Goal: Contribute content: Add original content to the website for others to see

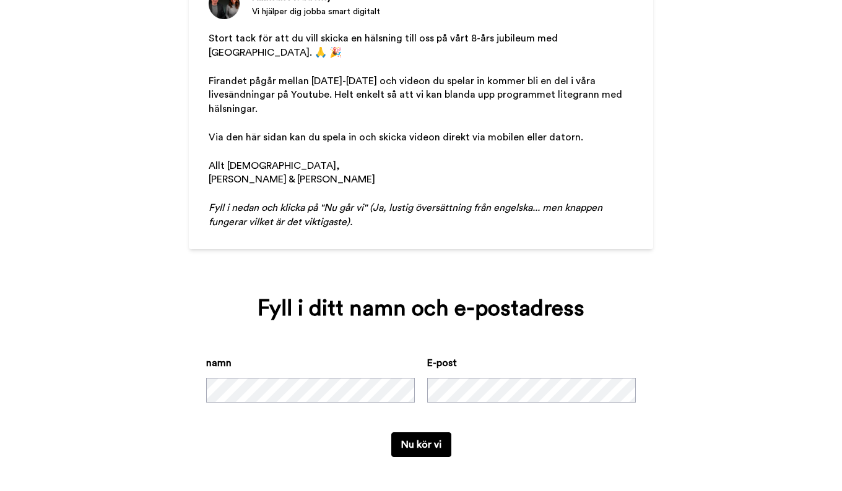
scroll to position [135, 0]
click at [427, 449] on button "Nu kör vi" at bounding box center [421, 444] width 60 height 25
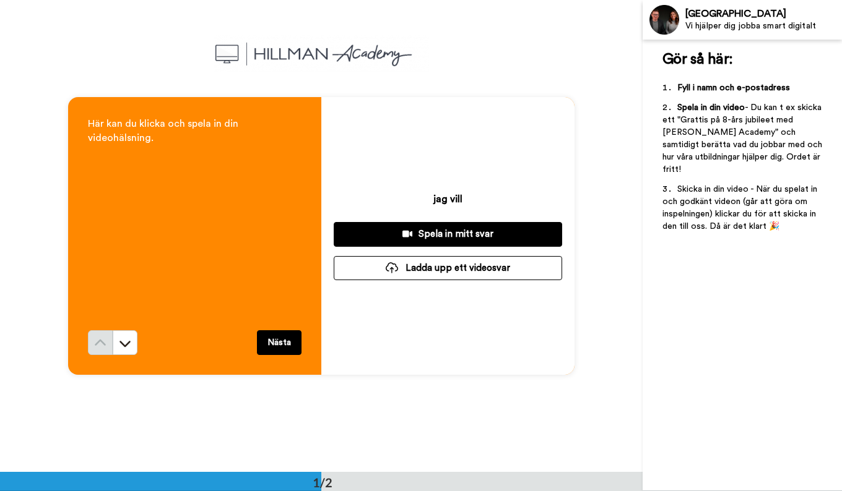
click at [278, 341] on button "Nästa" at bounding box center [279, 342] width 45 height 25
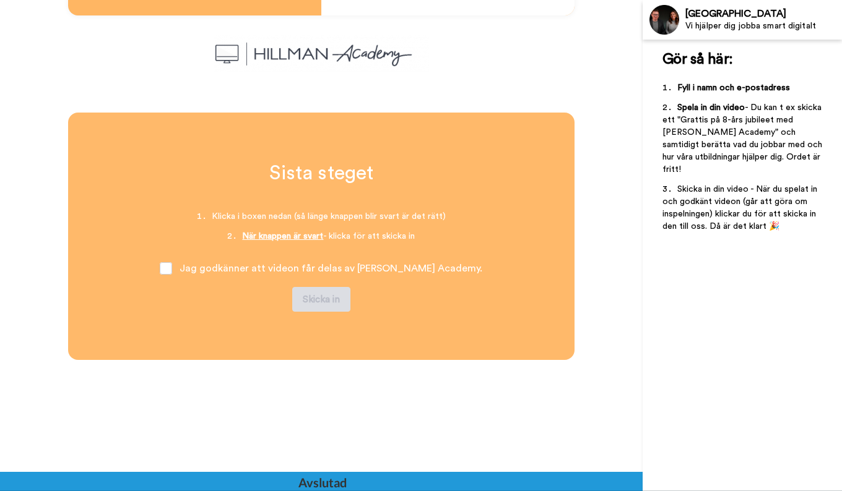
scroll to position [360, 0]
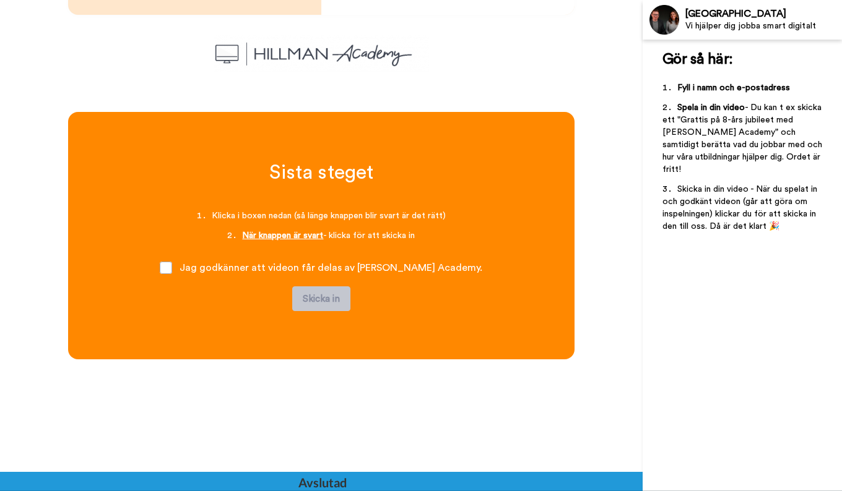
click at [295, 237] on span "När knappen är svart" at bounding box center [282, 235] width 81 height 9
click at [172, 272] on span at bounding box center [166, 268] width 12 height 12
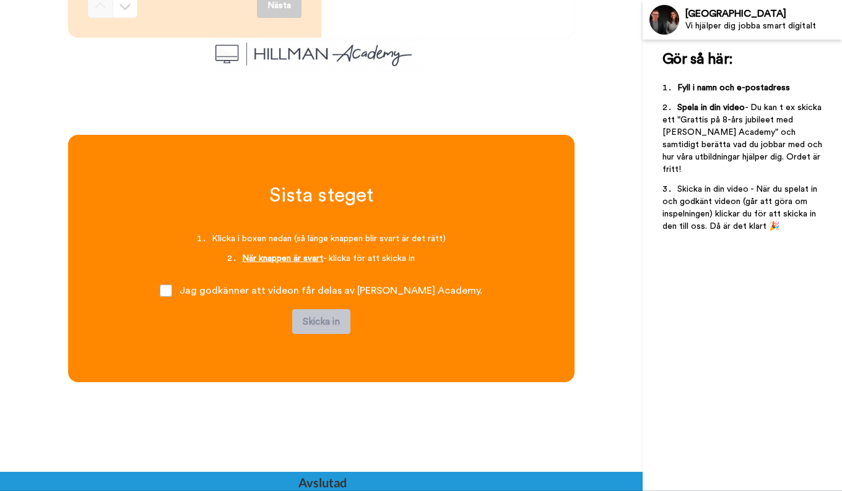
scroll to position [348, 0]
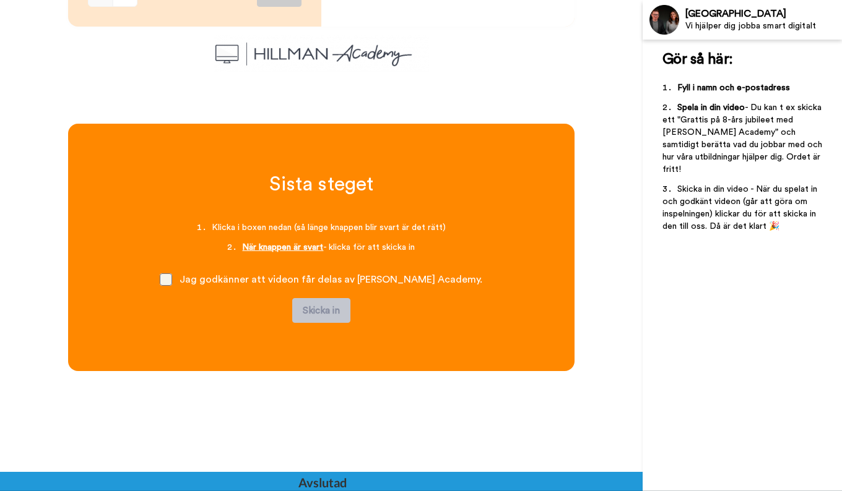
click at [172, 275] on span at bounding box center [166, 280] width 12 height 12
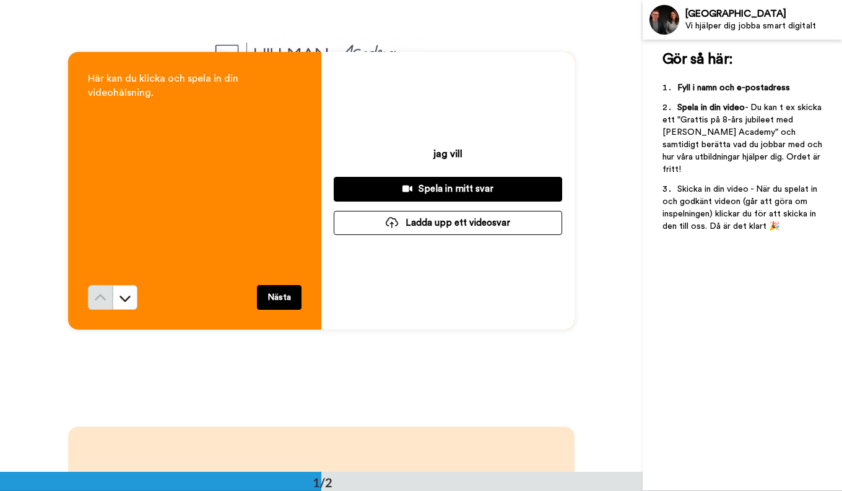
scroll to position [0, 0]
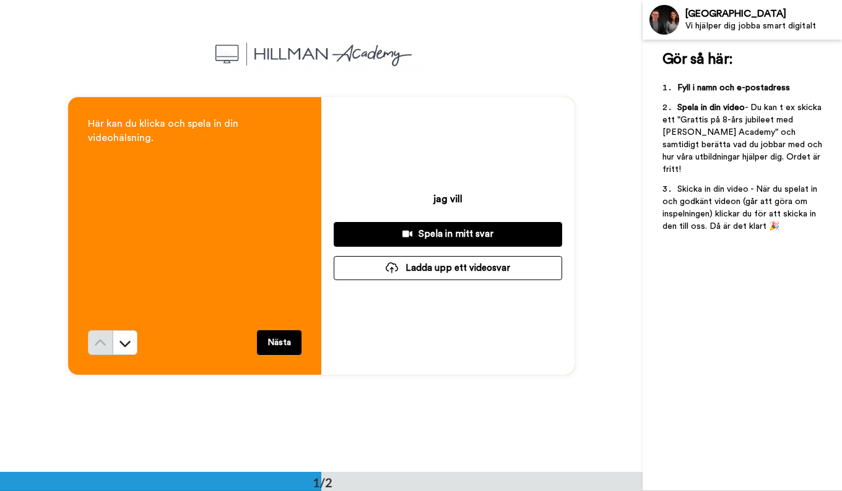
click at [426, 231] on div "Spela in mitt svar" at bounding box center [447, 234] width 209 height 13
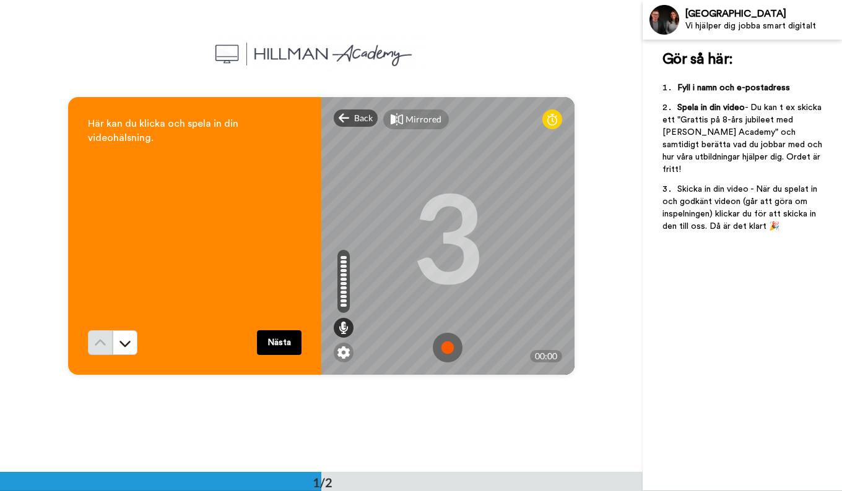
click at [449, 343] on img at bounding box center [448, 348] width 30 height 30
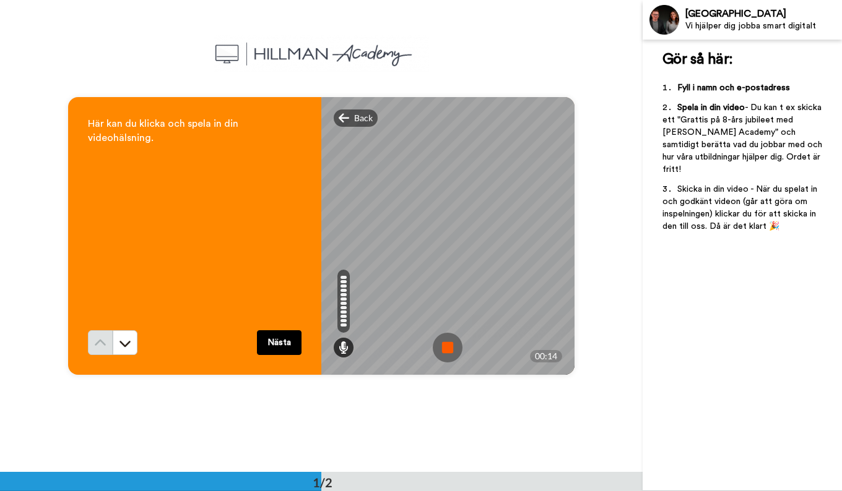
click at [449, 343] on img at bounding box center [448, 348] width 30 height 30
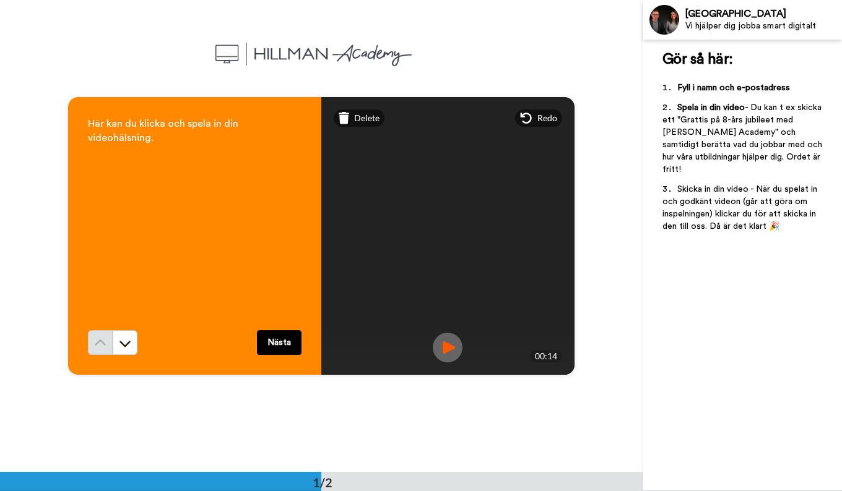
click at [453, 345] on img at bounding box center [448, 348] width 30 height 30
click at [544, 118] on span "Redo" at bounding box center [547, 118] width 20 height 12
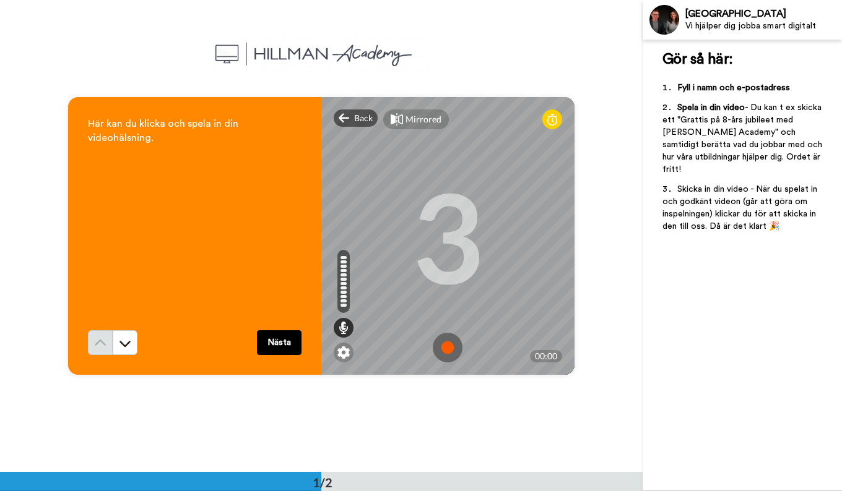
click at [449, 346] on img at bounding box center [448, 348] width 30 height 30
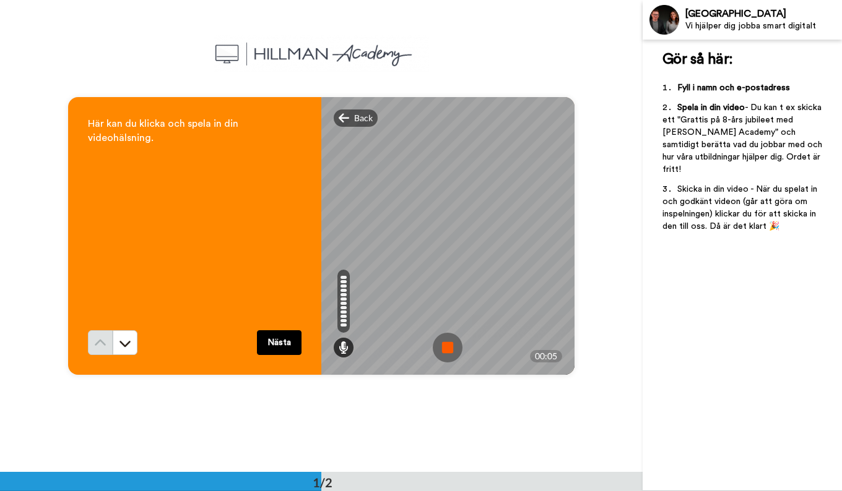
click at [449, 346] on img at bounding box center [448, 348] width 30 height 30
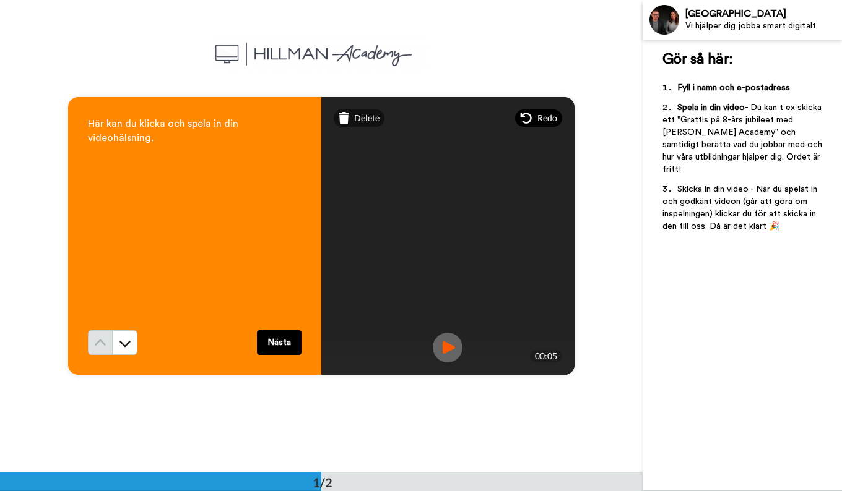
click at [536, 110] on div "Redo" at bounding box center [538, 118] width 47 height 17
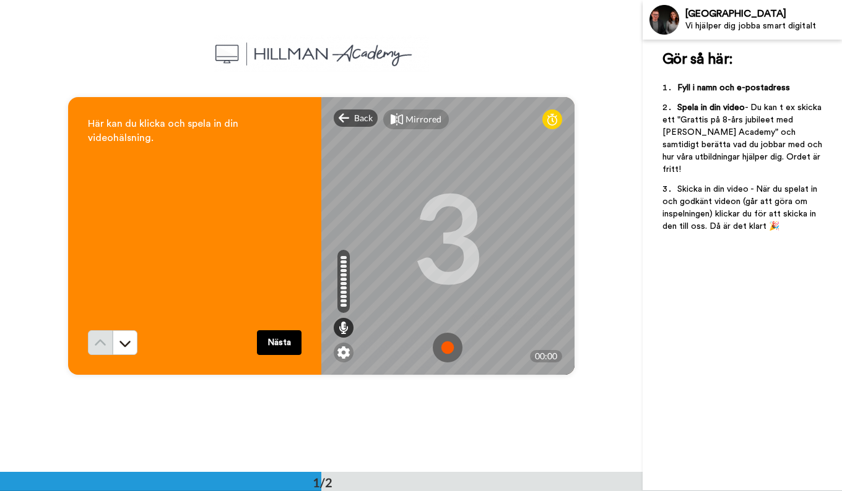
click at [442, 342] on img at bounding box center [448, 348] width 30 height 30
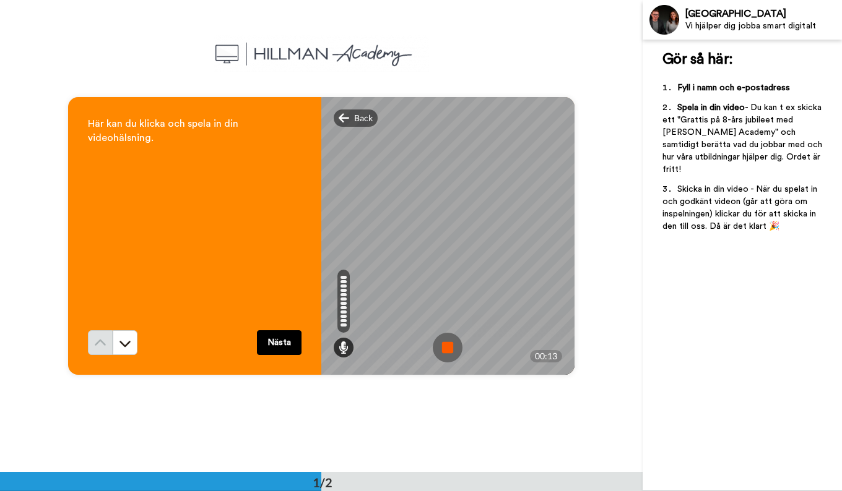
click at [442, 342] on img at bounding box center [448, 348] width 30 height 30
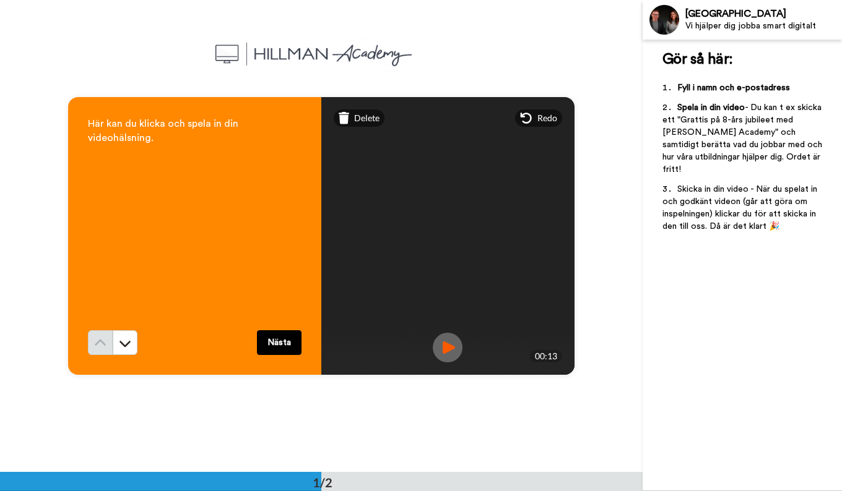
click at [447, 345] on img at bounding box center [448, 348] width 30 height 30
click at [550, 112] on span "Redo" at bounding box center [547, 118] width 20 height 12
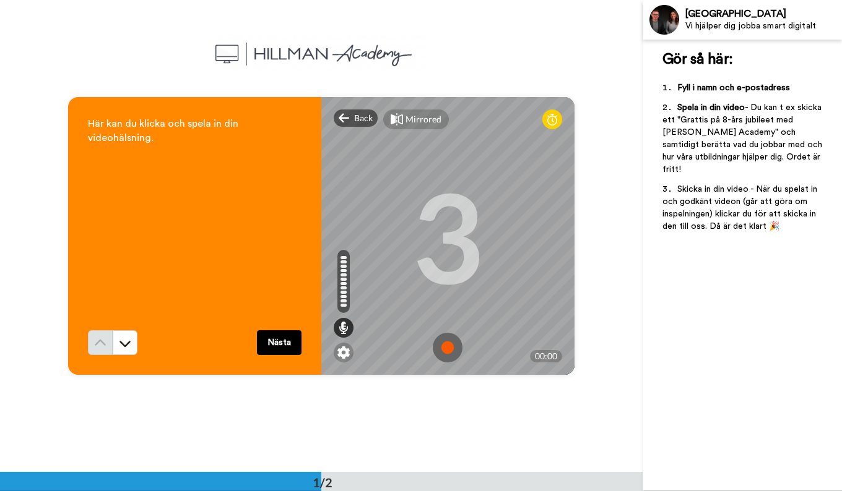
click at [442, 344] on img at bounding box center [448, 348] width 30 height 30
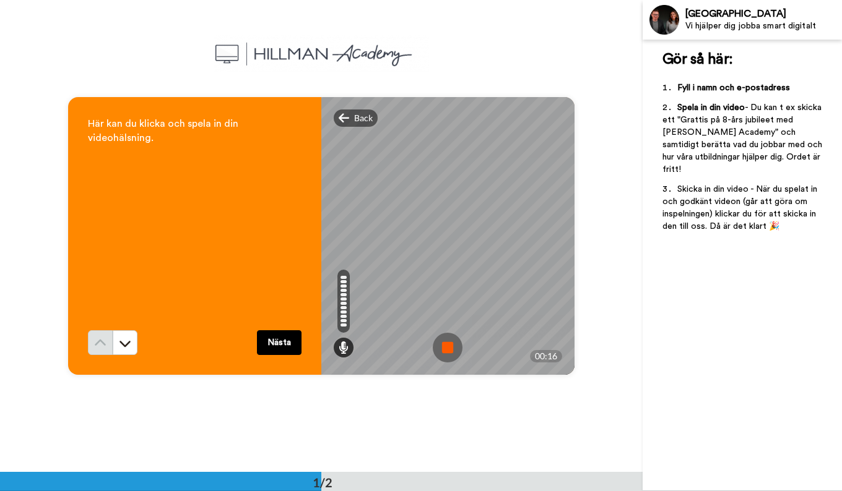
click at [442, 344] on img at bounding box center [448, 348] width 30 height 30
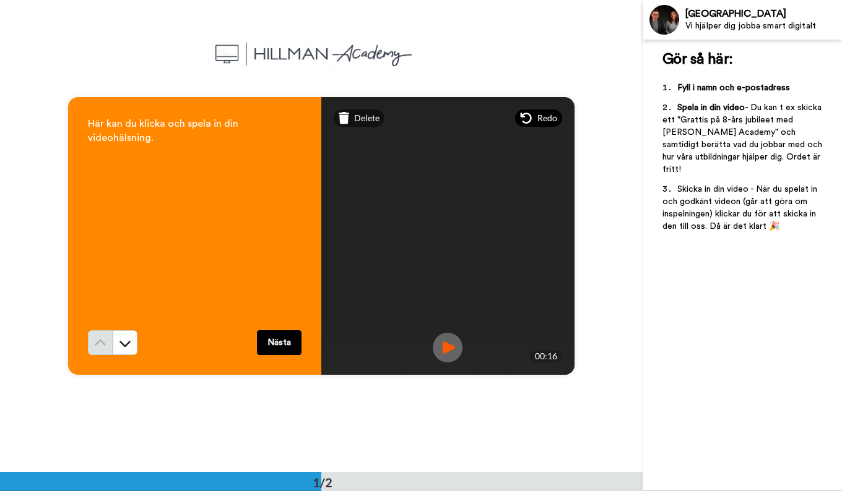
click at [543, 118] on span "Redo" at bounding box center [547, 118] width 20 height 12
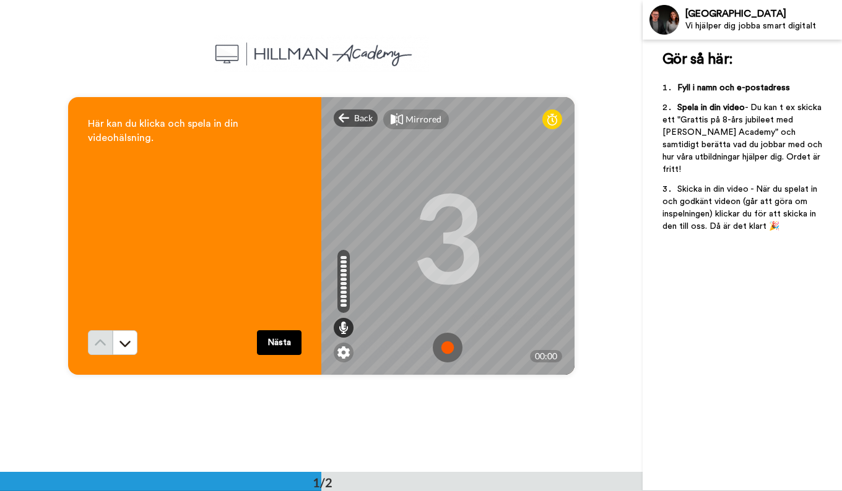
click at [449, 353] on img at bounding box center [448, 348] width 30 height 30
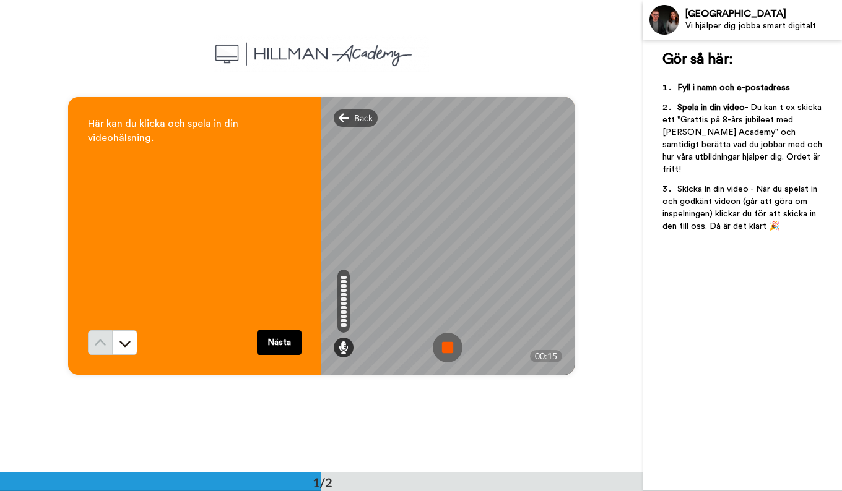
click at [449, 353] on img at bounding box center [448, 348] width 30 height 30
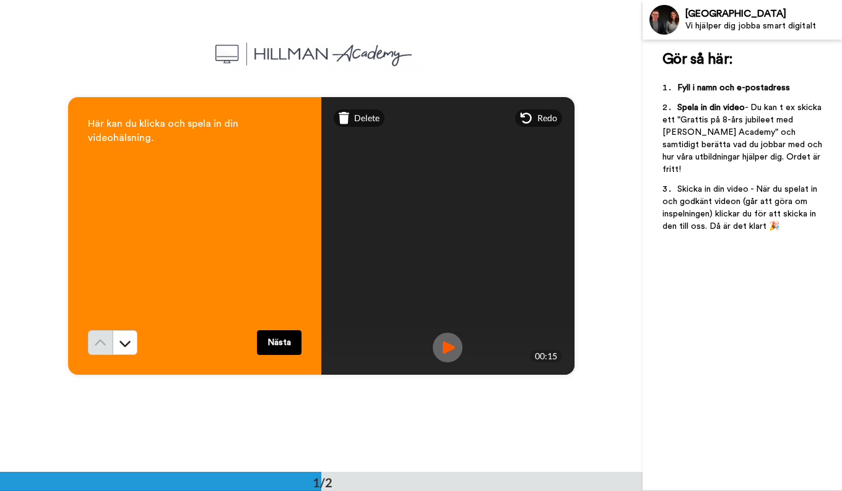
click at [449, 345] on img at bounding box center [448, 348] width 30 height 30
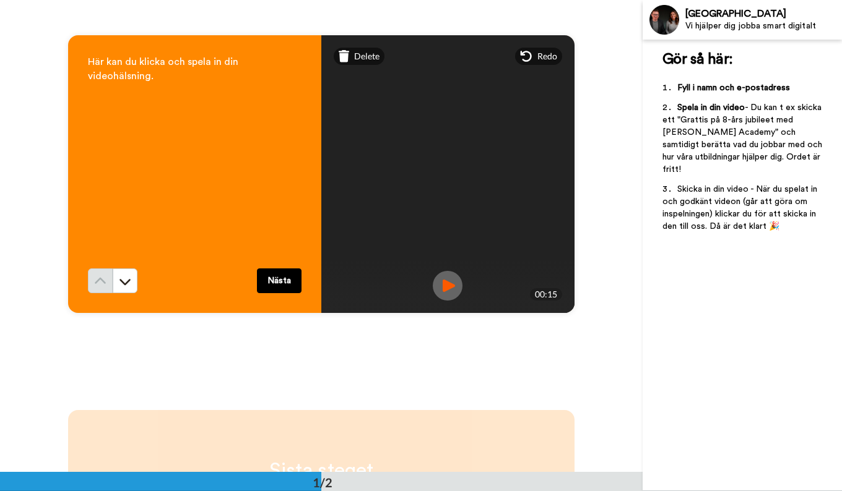
click at [445, 284] on img at bounding box center [448, 286] width 30 height 30
click at [538, 56] on span "Redo" at bounding box center [547, 56] width 20 height 12
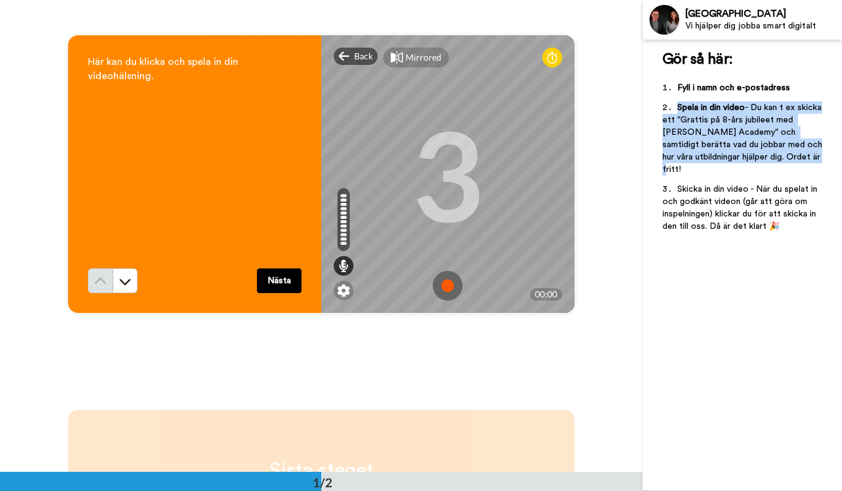
drag, startPoint x: 678, startPoint y: 108, endPoint x: 811, endPoint y: 151, distance: 139.9
click at [811, 151] on li "Spela in din video - Du kan t ex skicka ett "Grattis på 8-års jubileet med [PER…" at bounding box center [742, 142] width 160 height 82
drag, startPoint x: 811, startPoint y: 151, endPoint x: 759, endPoint y: 140, distance: 52.4
copy li "Spela in din video - Du kan t ex skicka ett "Grattis på 8-års jubileet med [PER…"
click at [451, 287] on img at bounding box center [448, 286] width 30 height 30
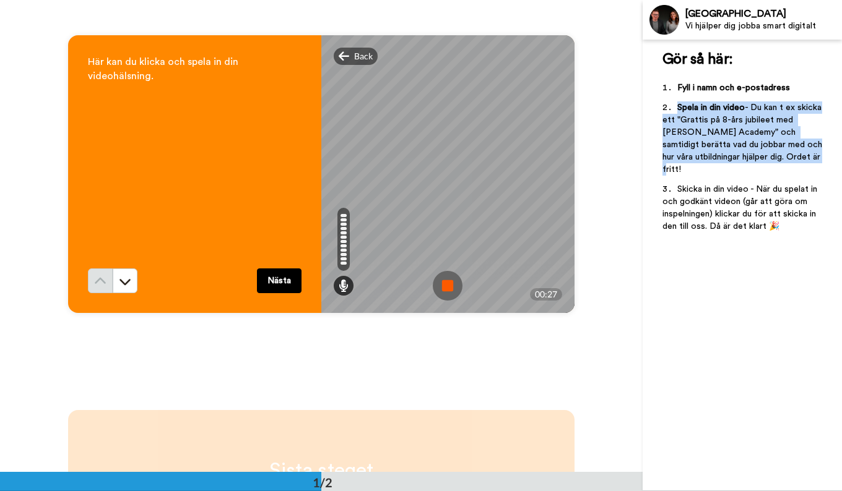
click at [451, 287] on img at bounding box center [448, 286] width 30 height 30
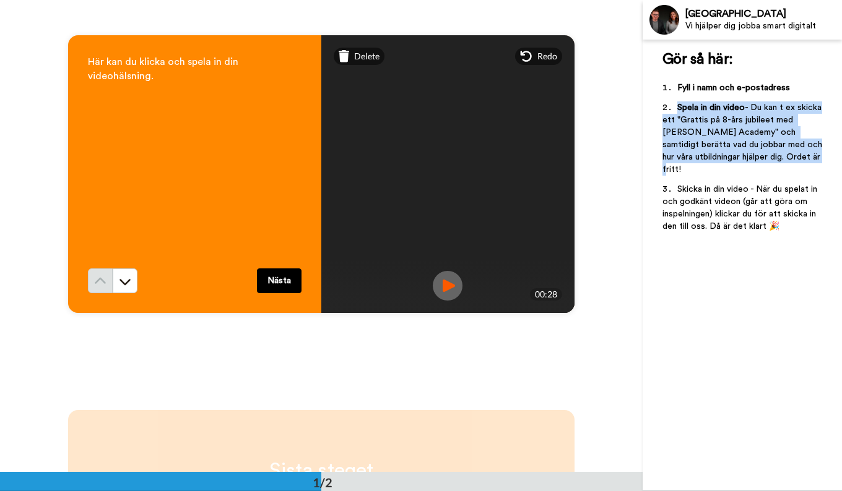
click at [451, 287] on img at bounding box center [448, 286] width 30 height 30
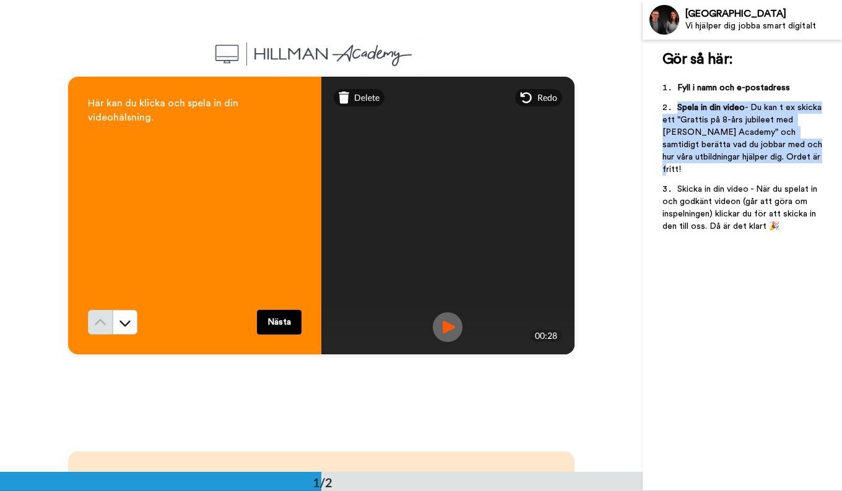
scroll to position [0, 0]
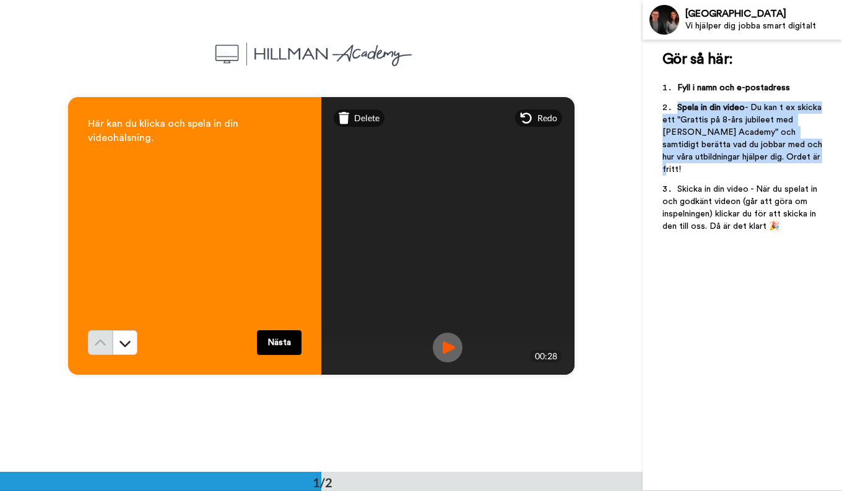
click at [452, 349] on img at bounding box center [448, 348] width 30 height 30
click at [284, 347] on button "Nästa" at bounding box center [279, 342] width 45 height 25
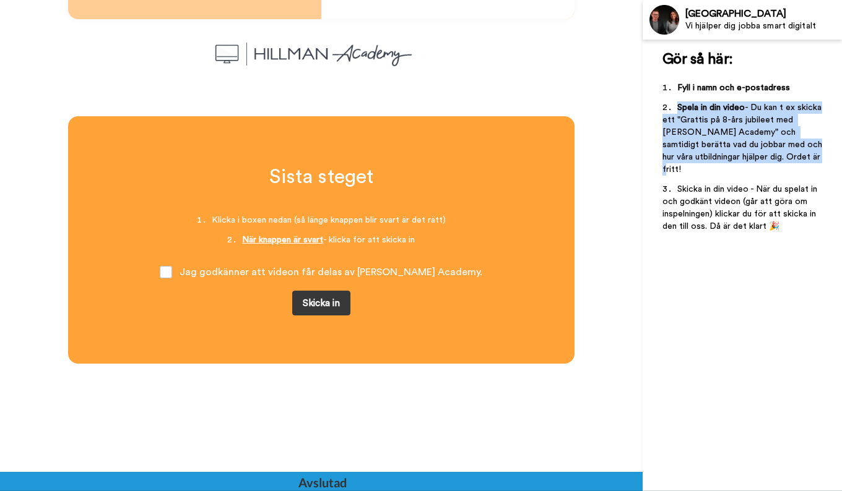
scroll to position [360, 0]
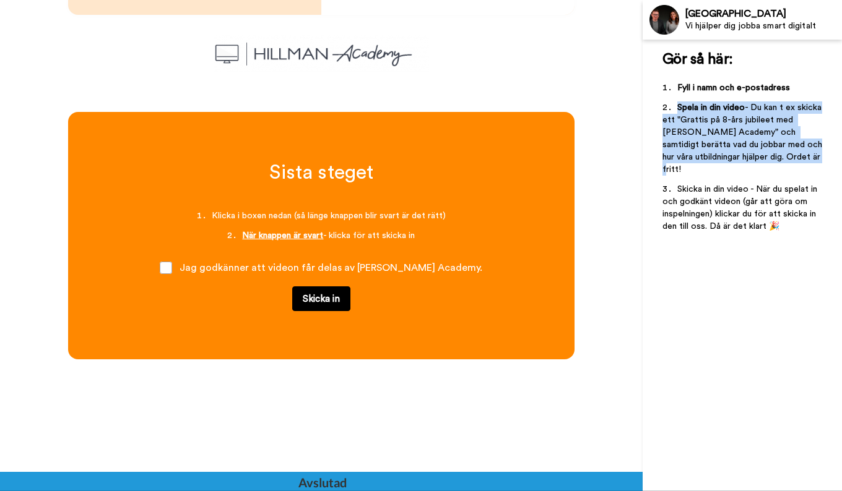
click at [311, 299] on button "Skicka in" at bounding box center [321, 299] width 58 height 25
